Goal: Task Accomplishment & Management: Manage account settings

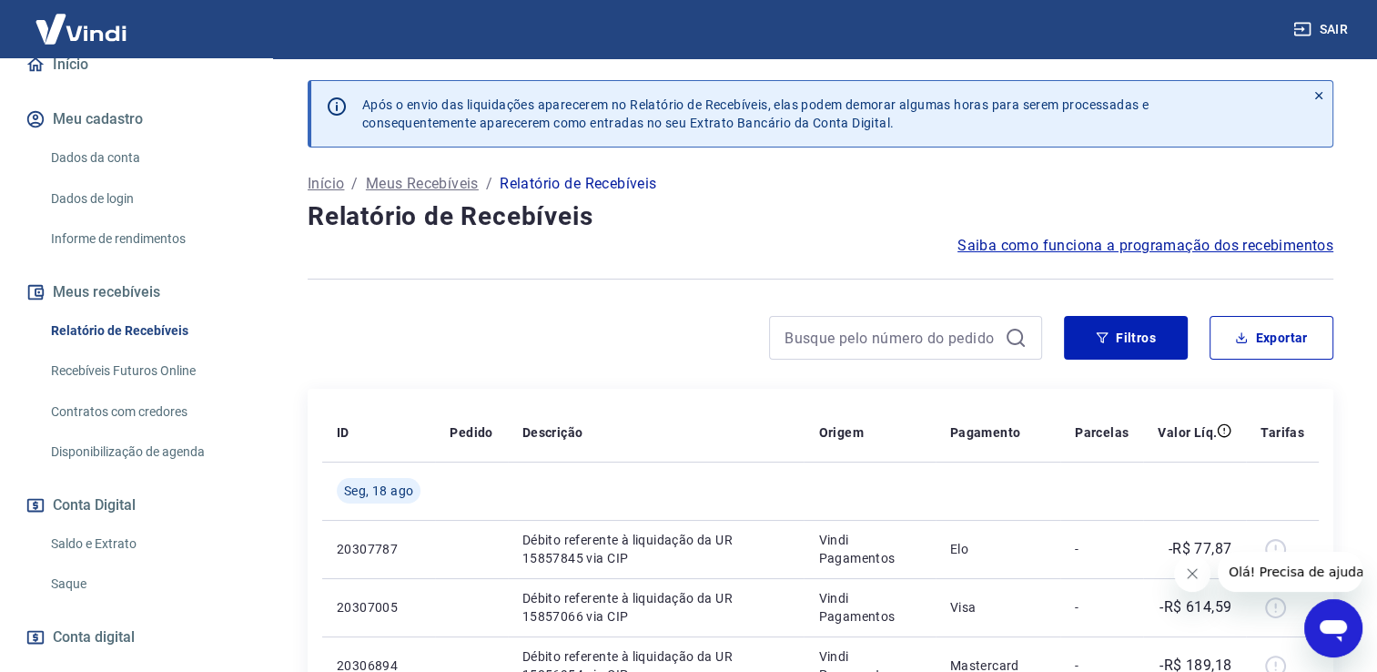
scroll to position [316, 0]
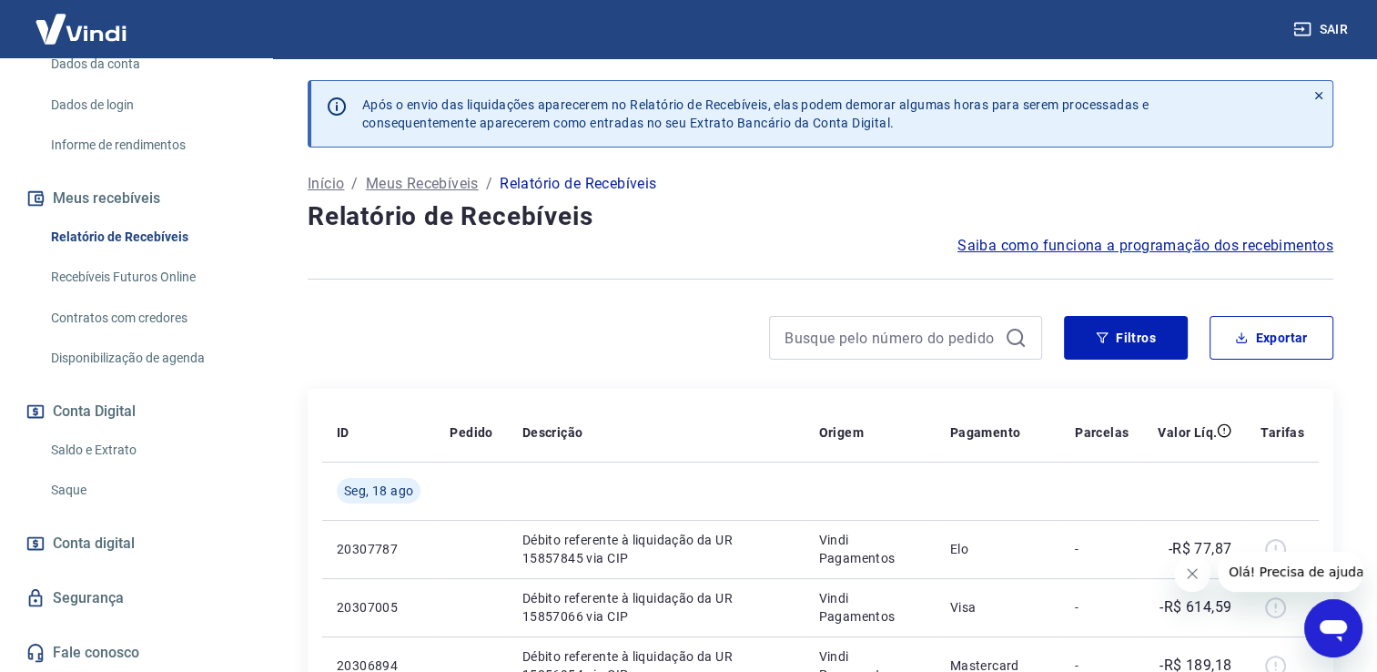
click at [123, 598] on link "Segurança" at bounding box center [136, 598] width 228 height 40
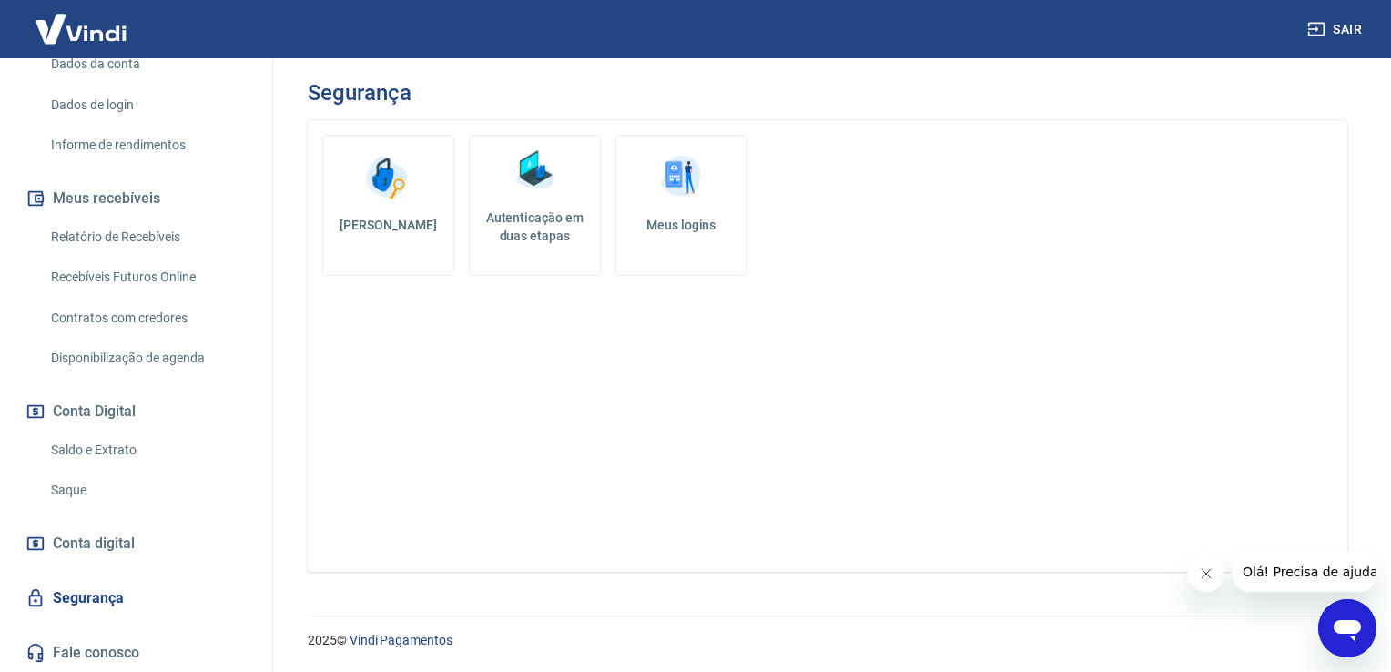
click at [688, 221] on h5 "Meus logins" at bounding box center [681, 225] width 101 height 18
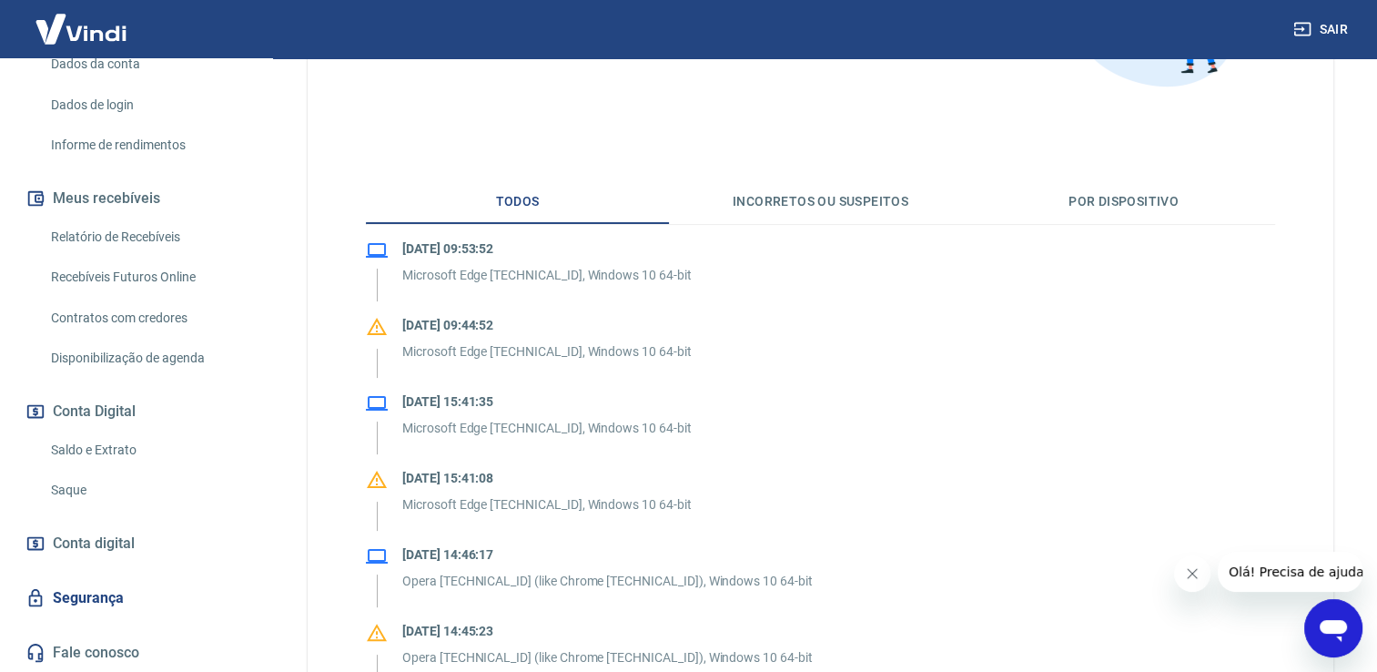
click at [1132, 206] on button "Por dispositivo" at bounding box center [1123, 202] width 303 height 44
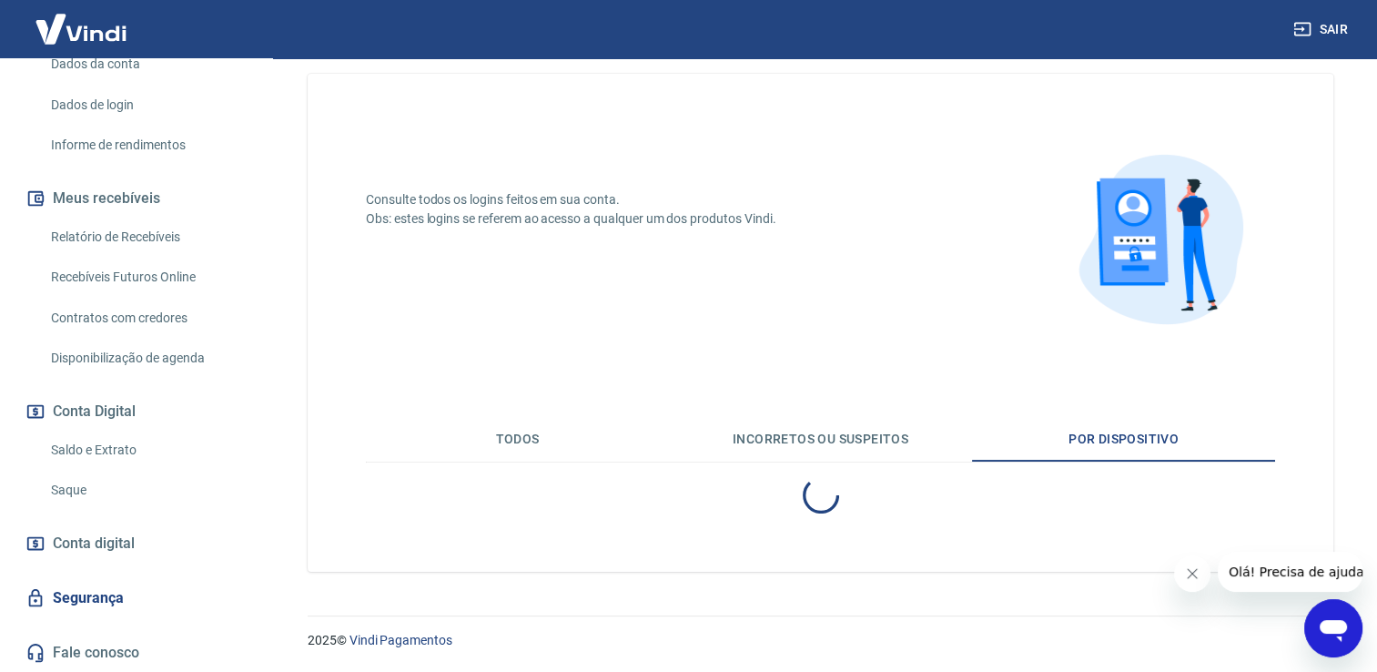
scroll to position [195, 0]
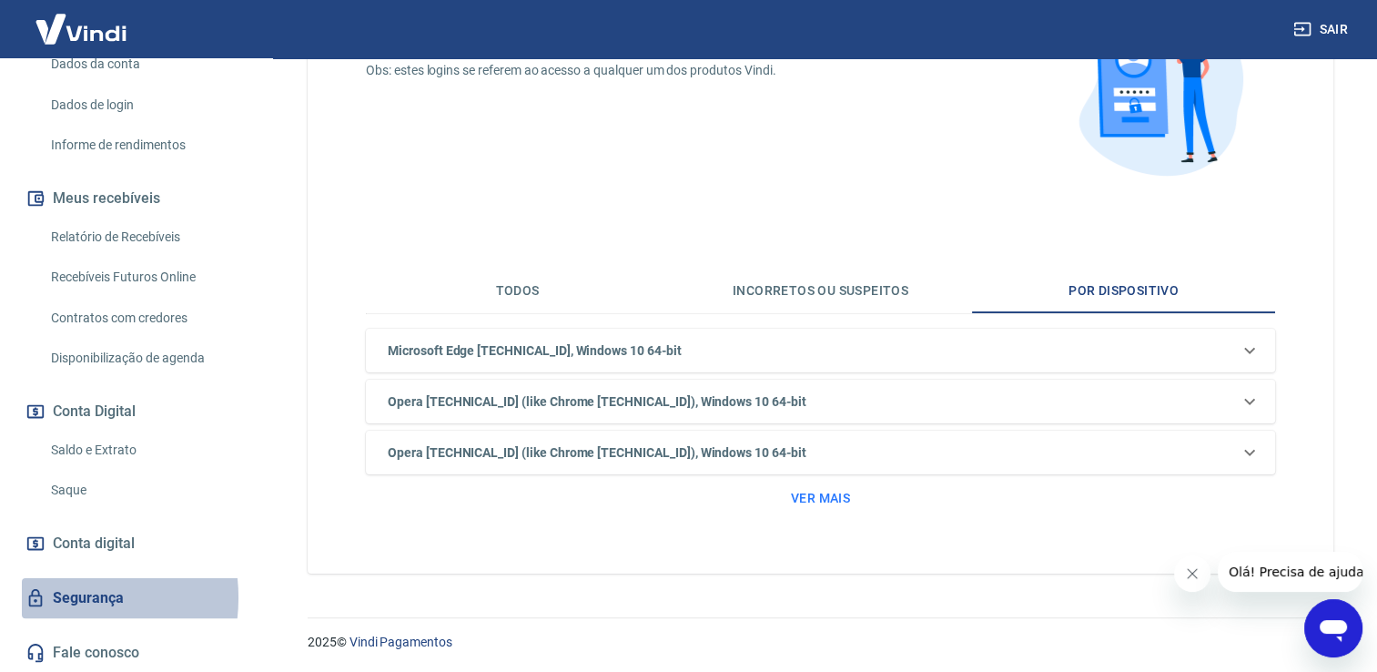
click at [55, 597] on link "Segurança" at bounding box center [136, 598] width 228 height 40
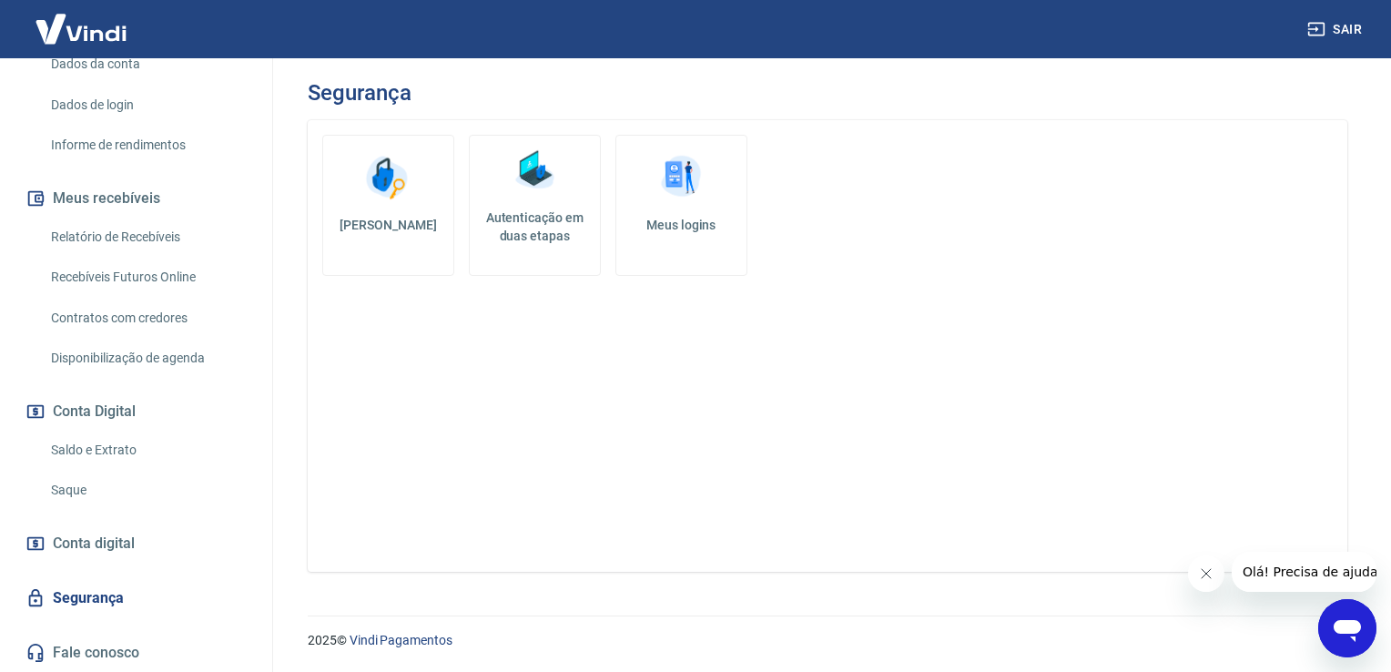
click at [509, 209] on h5 "Autenticação em duas etapas" at bounding box center [535, 226] width 116 height 36
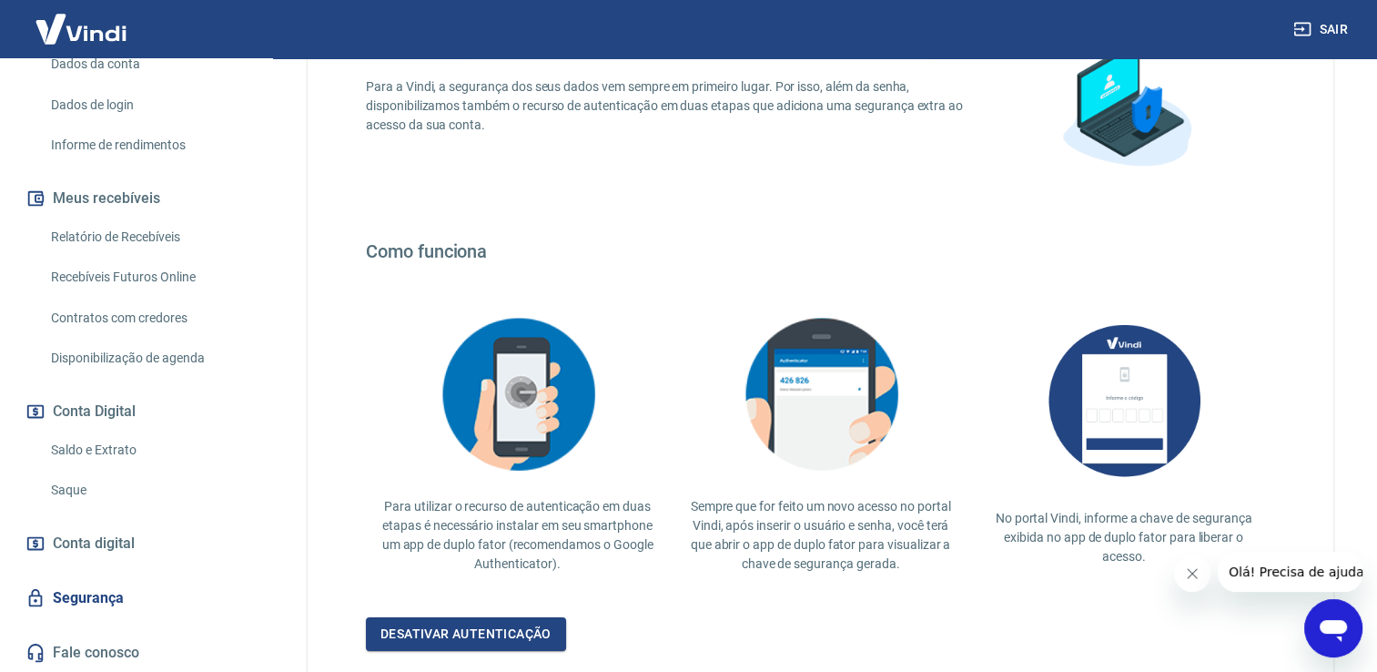
scroll to position [177, 0]
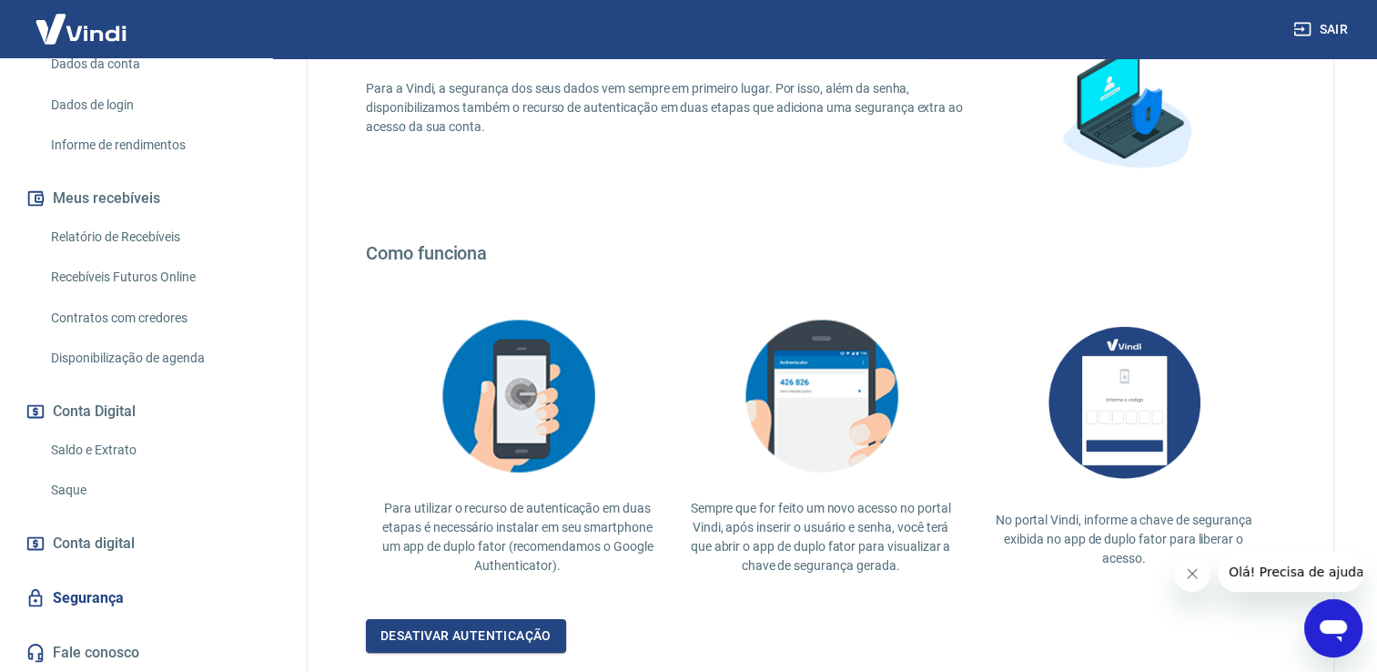
click at [87, 591] on link "Segurança" at bounding box center [136, 598] width 228 height 40
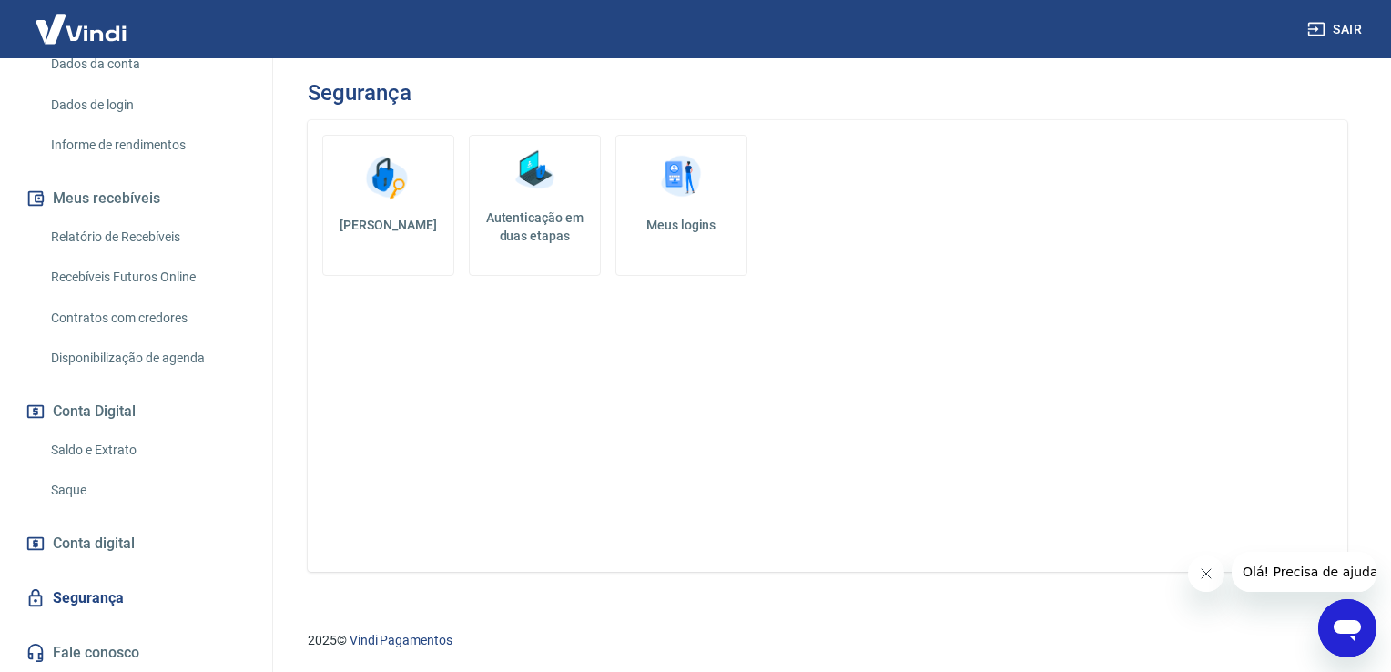
click at [380, 230] on h5 "[PERSON_NAME]" at bounding box center [388, 225] width 101 height 18
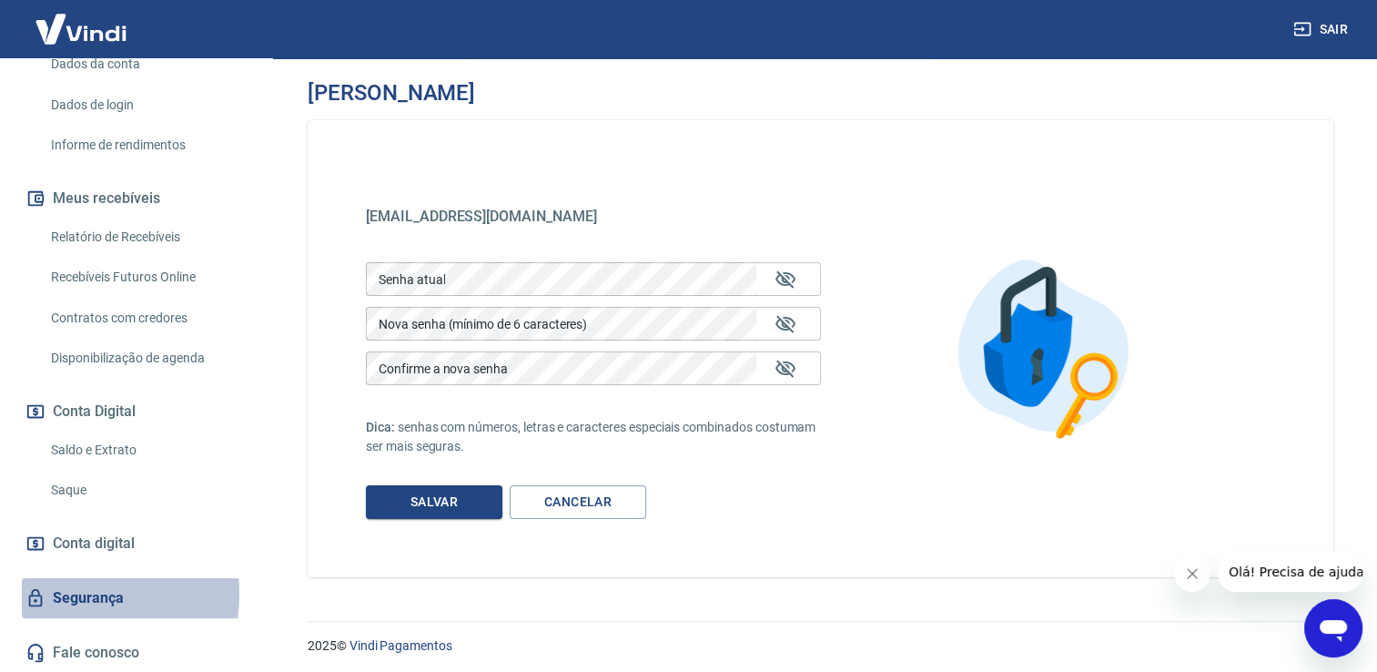
click at [64, 593] on link "Segurança" at bounding box center [136, 598] width 228 height 40
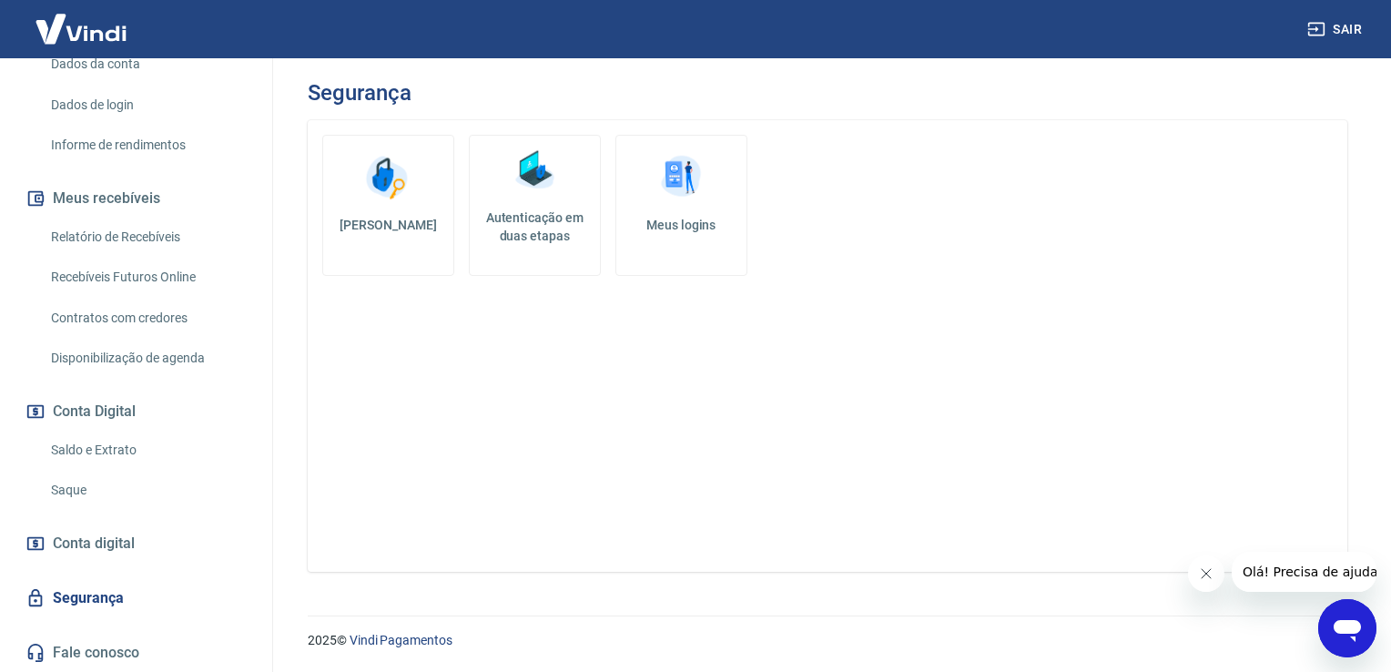
click at [695, 223] on h5 "Meus logins" at bounding box center [681, 225] width 101 height 18
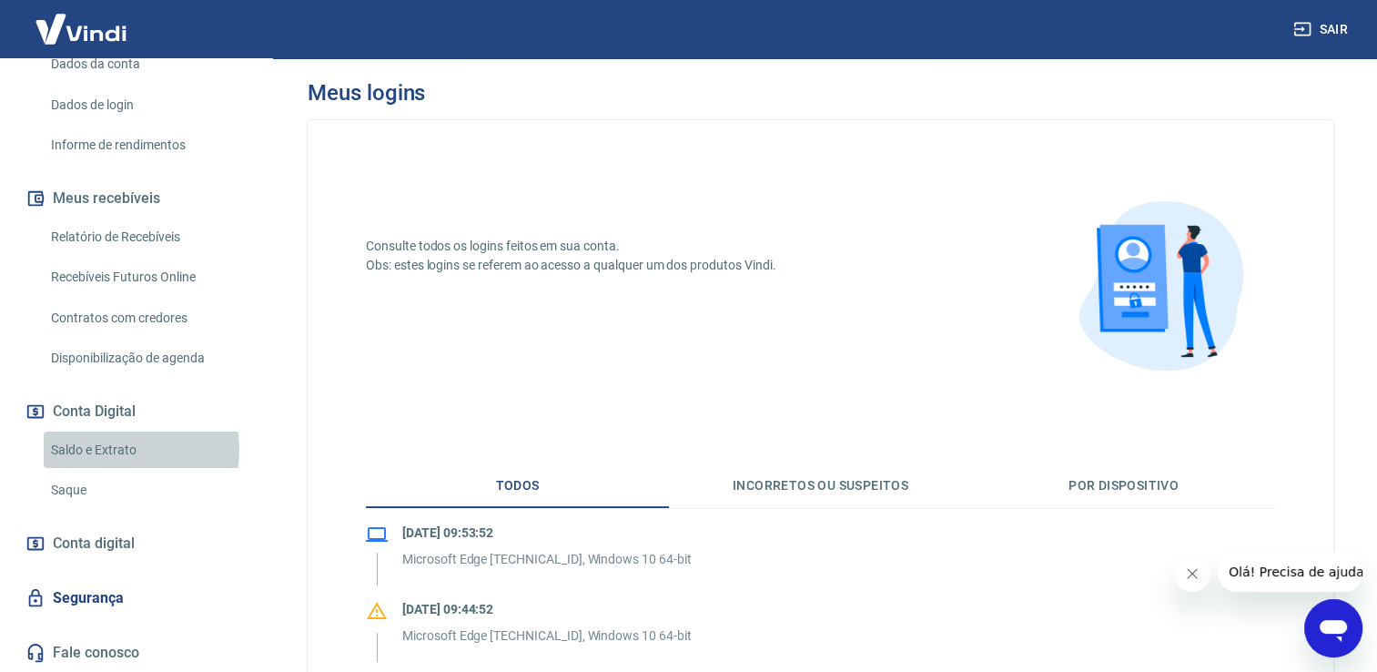
click at [117, 450] on link "Saldo e Extrato" at bounding box center [147, 449] width 207 height 37
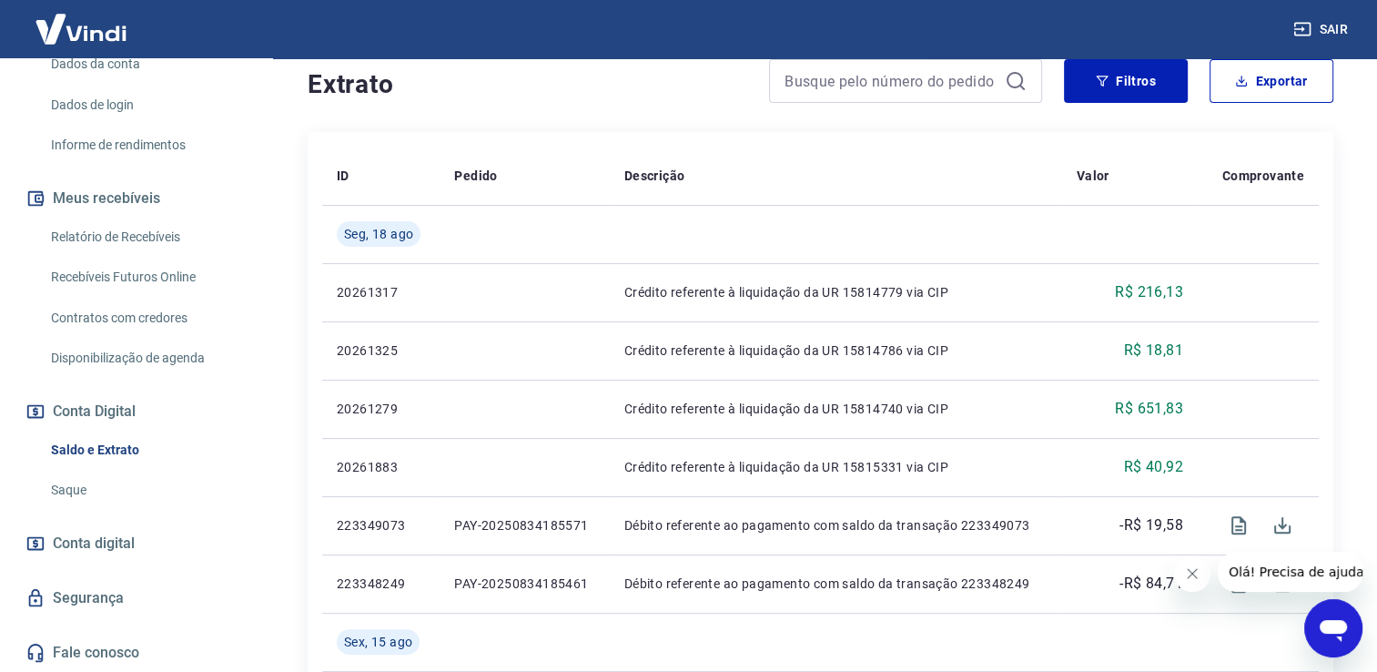
scroll to position [353, 0]
